Goal: Task Accomplishment & Management: Use online tool/utility

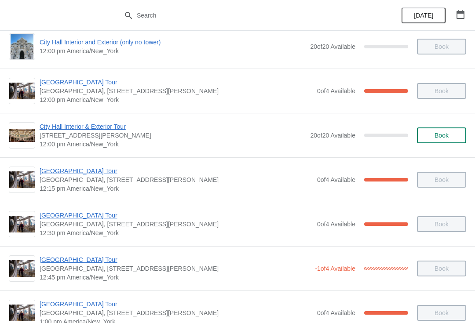
scroll to position [369, 0]
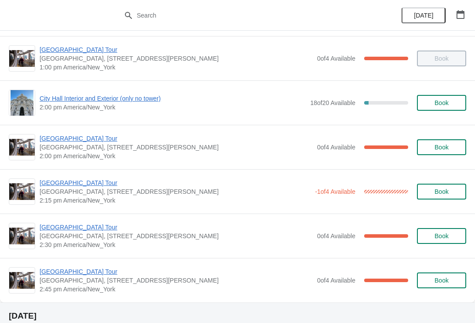
scroll to position [628, 0]
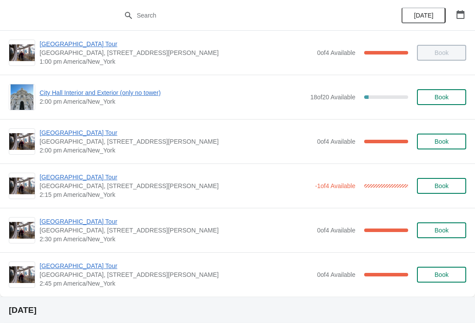
click at [75, 131] on span "[GEOGRAPHIC_DATA] Tour" at bounding box center [176, 133] width 273 height 9
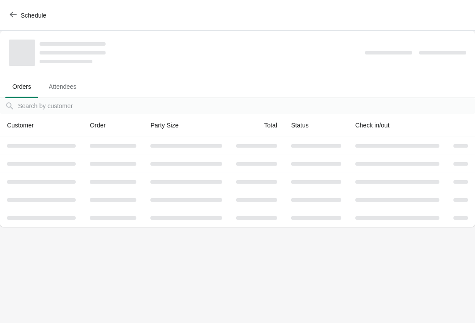
scroll to position [0, 0]
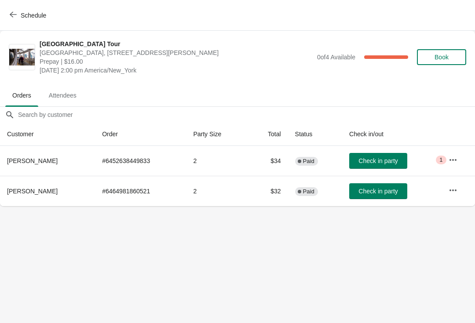
click at [366, 185] on button "Check in party" at bounding box center [378, 192] width 58 height 16
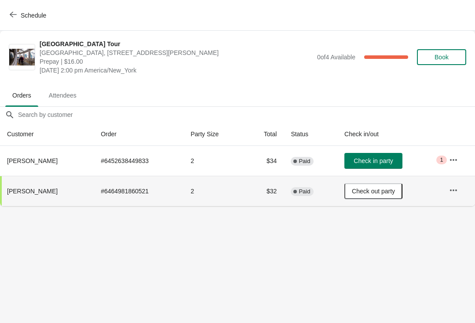
click at [366, 160] on span "Check in party" at bounding box center [373, 161] width 39 height 7
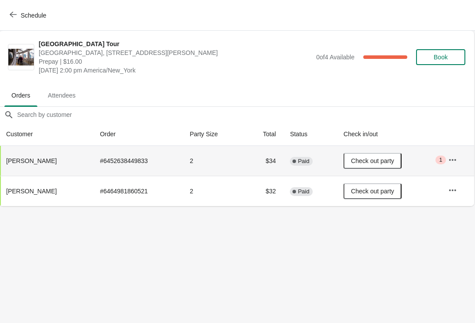
scroll to position [0, 0]
click at [13, 4] on div "Schedule" at bounding box center [237, 15] width 475 height 31
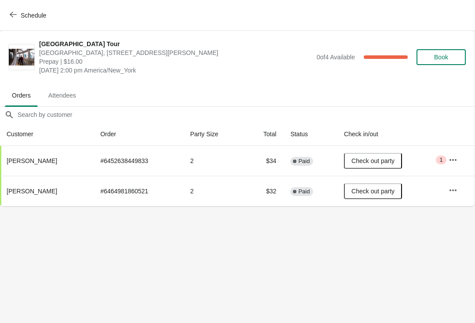
click at [12, 18] on span "button" at bounding box center [13, 15] width 7 height 8
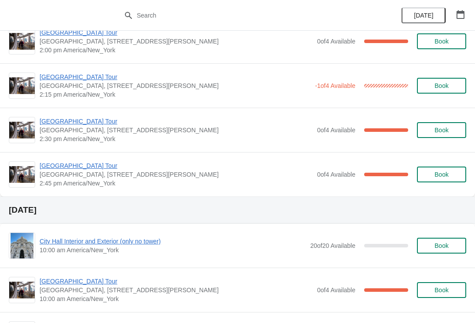
scroll to position [735, 0]
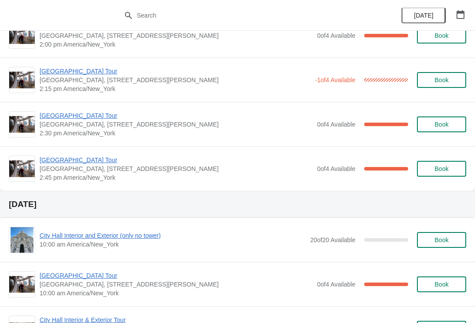
click at [72, 171] on span "[GEOGRAPHIC_DATA], [STREET_ADDRESS][PERSON_NAME]" at bounding box center [176, 169] width 273 height 9
click at [79, 163] on span "[GEOGRAPHIC_DATA] Tour" at bounding box center [176, 160] width 273 height 9
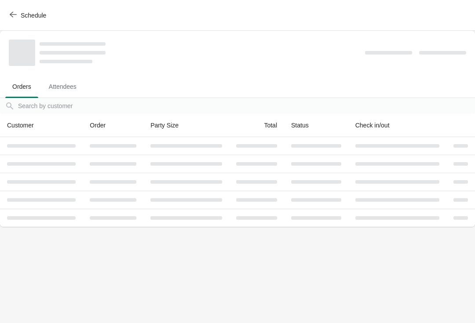
scroll to position [0, 0]
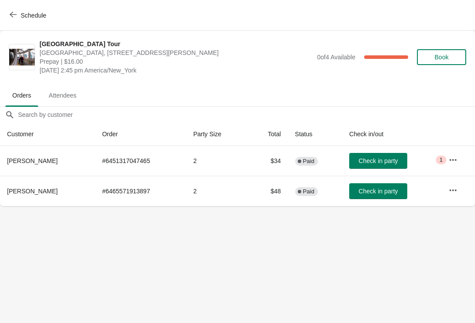
click at [2, 10] on div "Schedule" at bounding box center [237, 15] width 475 height 31
click at [5, 16] on button "Schedule" at bounding box center [28, 15] width 49 height 16
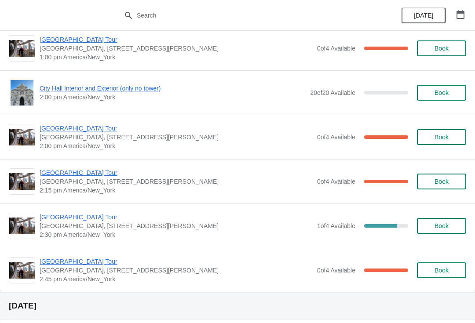
scroll to position [1516, 0]
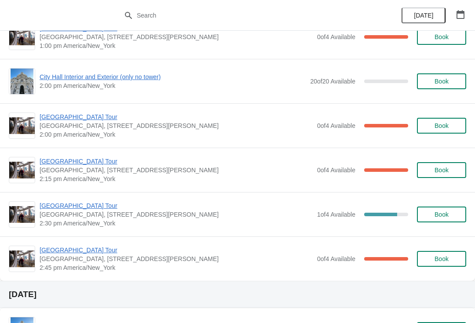
click at [86, 210] on span "[GEOGRAPHIC_DATA] Tour" at bounding box center [176, 206] width 273 height 9
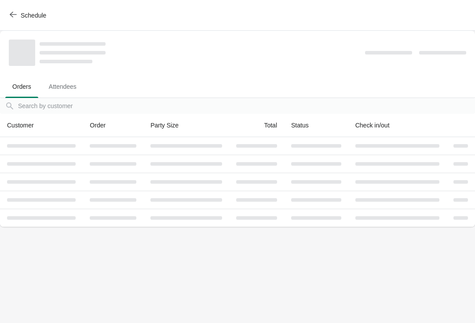
scroll to position [0, 0]
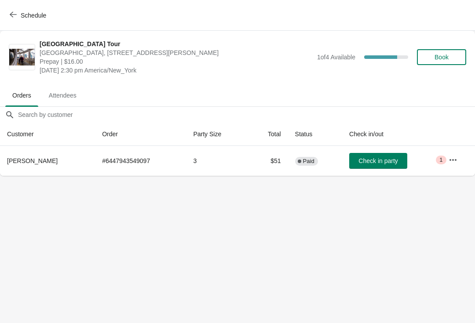
click at [364, 162] on span "Check in party" at bounding box center [378, 161] width 39 height 7
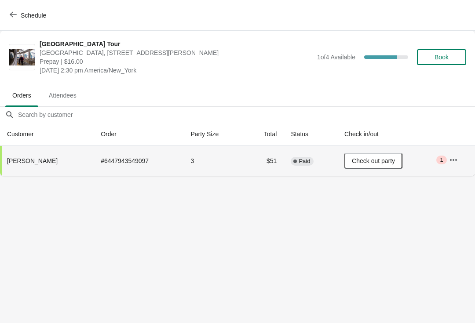
click at [11, 10] on button "Schedule" at bounding box center [28, 15] width 49 height 16
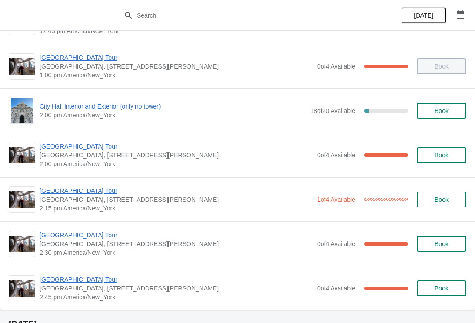
scroll to position [617, 0]
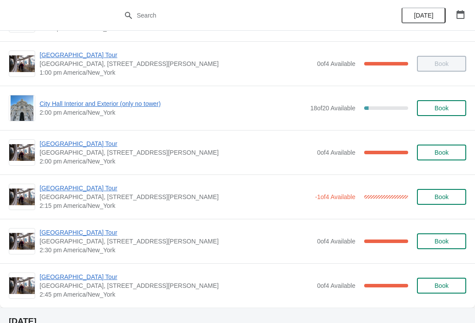
click at [77, 191] on span "[GEOGRAPHIC_DATA] Tour" at bounding box center [175, 188] width 271 height 9
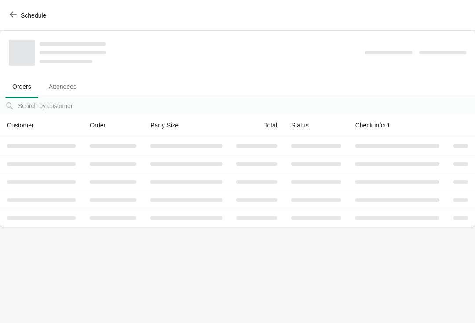
scroll to position [0, 0]
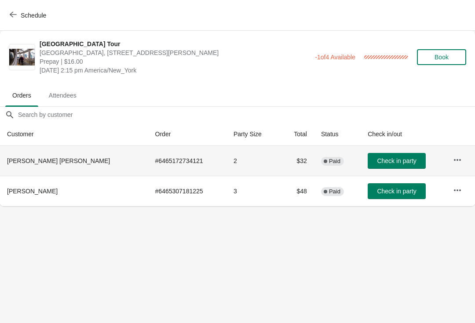
click at [385, 175] on td "Check in party" at bounding box center [403, 161] width 85 height 30
click at [384, 167] on button "Check in party" at bounding box center [397, 161] width 58 height 16
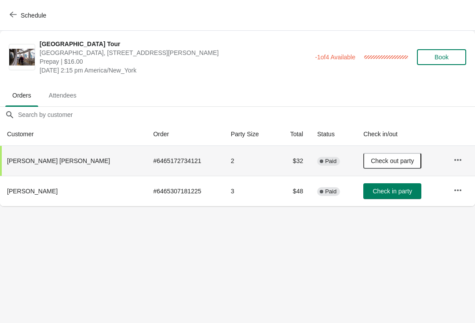
click at [13, 18] on span "button" at bounding box center [13, 15] width 7 height 8
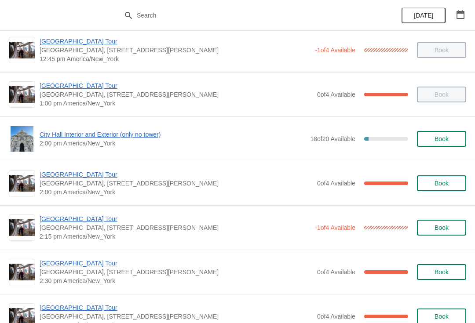
scroll to position [584, 0]
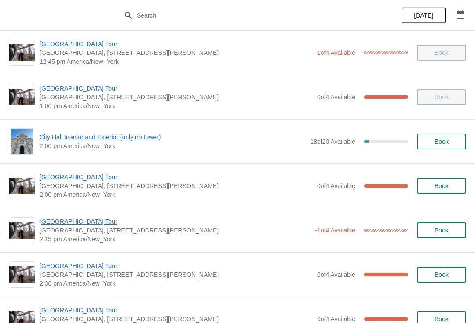
click at [103, 133] on span "City Hall Interior and Exterior (only no tower)" at bounding box center [173, 137] width 266 height 9
